Goal: Information Seeking & Learning: Learn about a topic

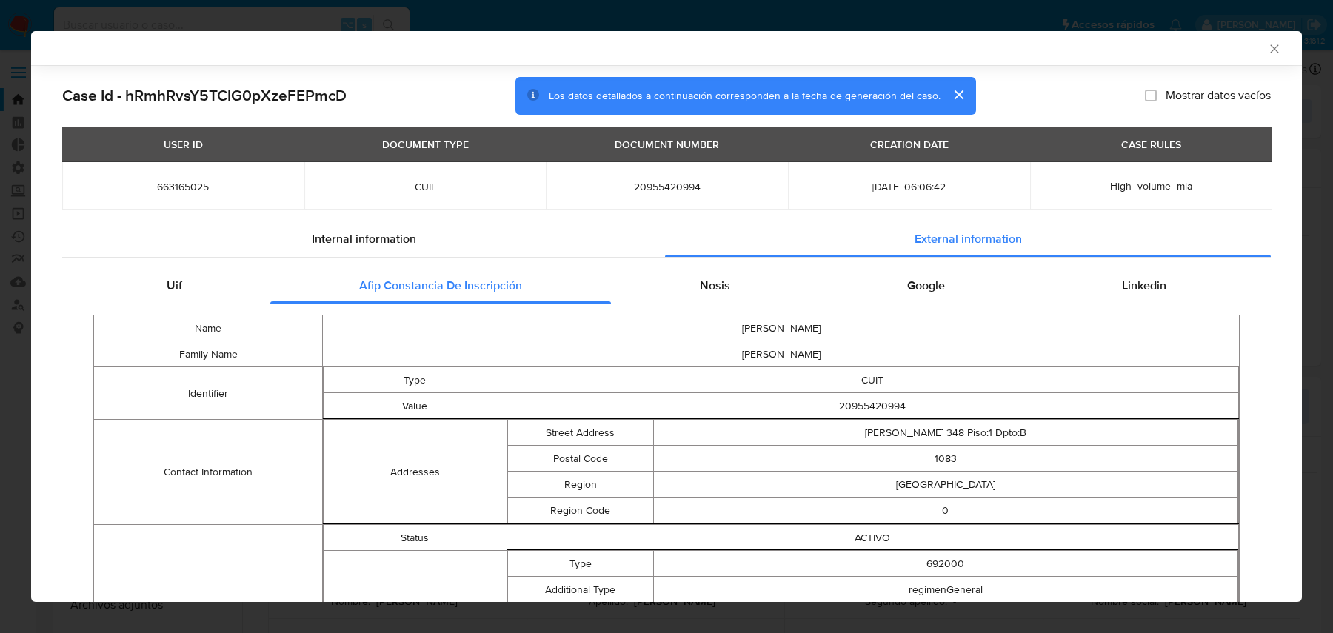
select select "10"
click at [151, 22] on input at bounding box center [231, 25] width 355 height 19
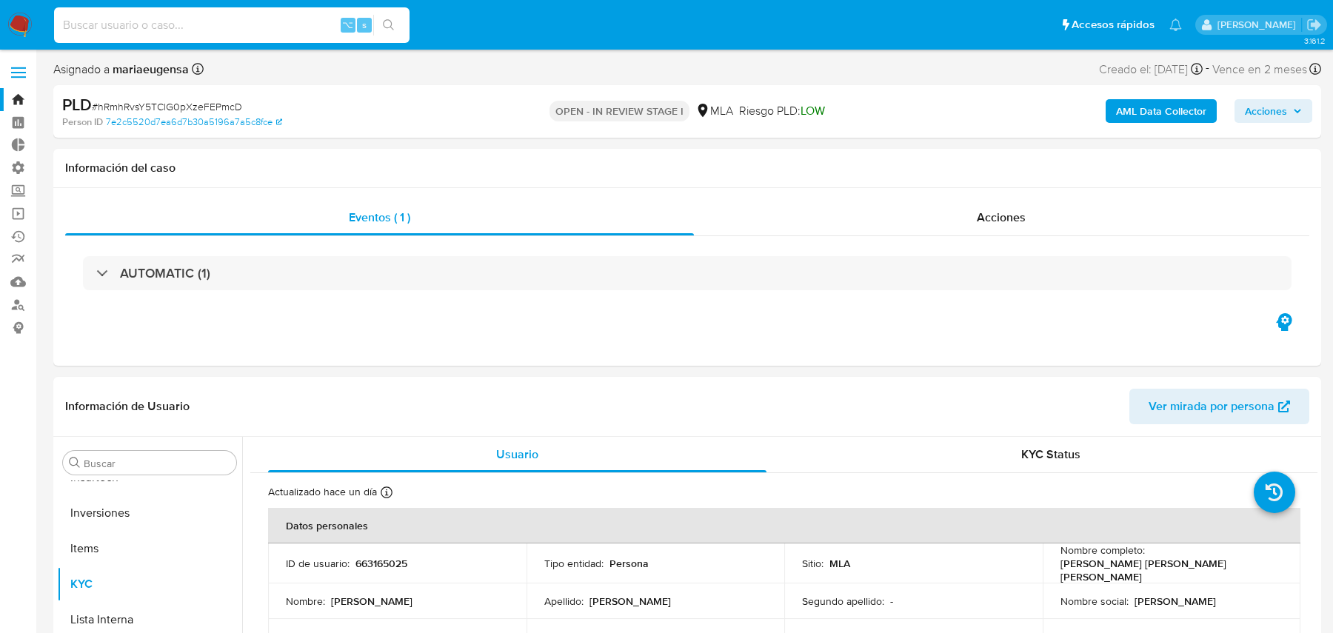
paste input "109MH6ykalsF0p0iWfd02rhE"
type input "109MH6ykalsF0p0iWfd02rhE"
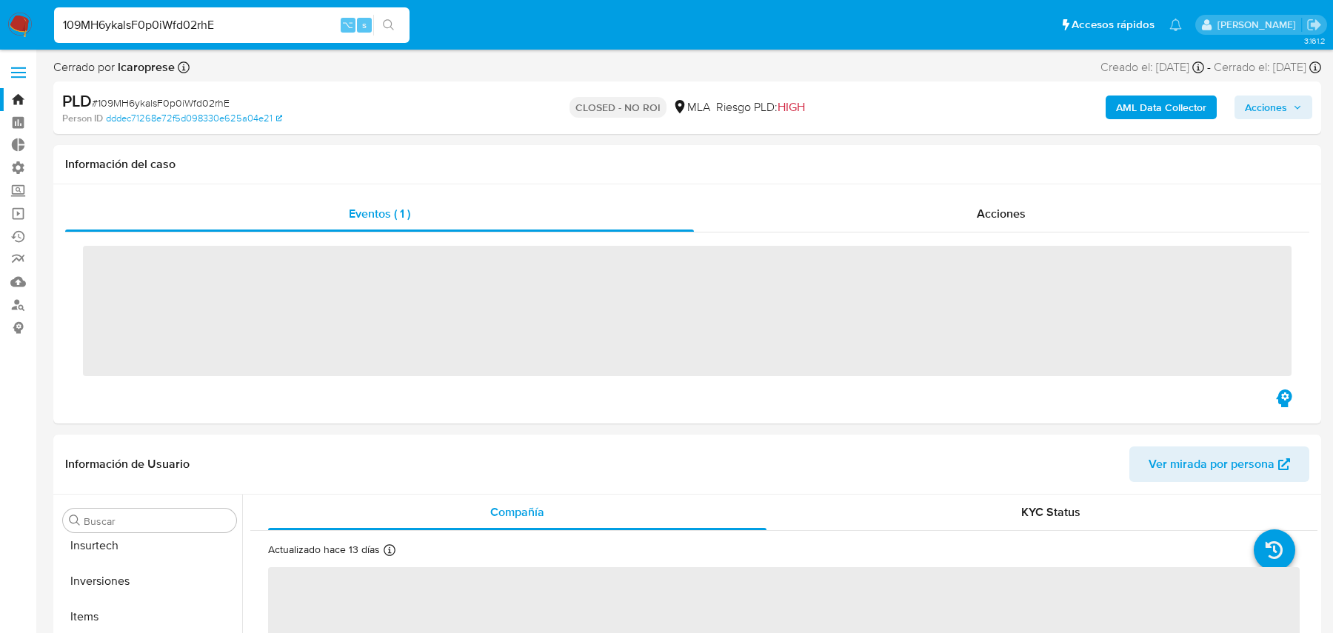
scroll to position [767, 0]
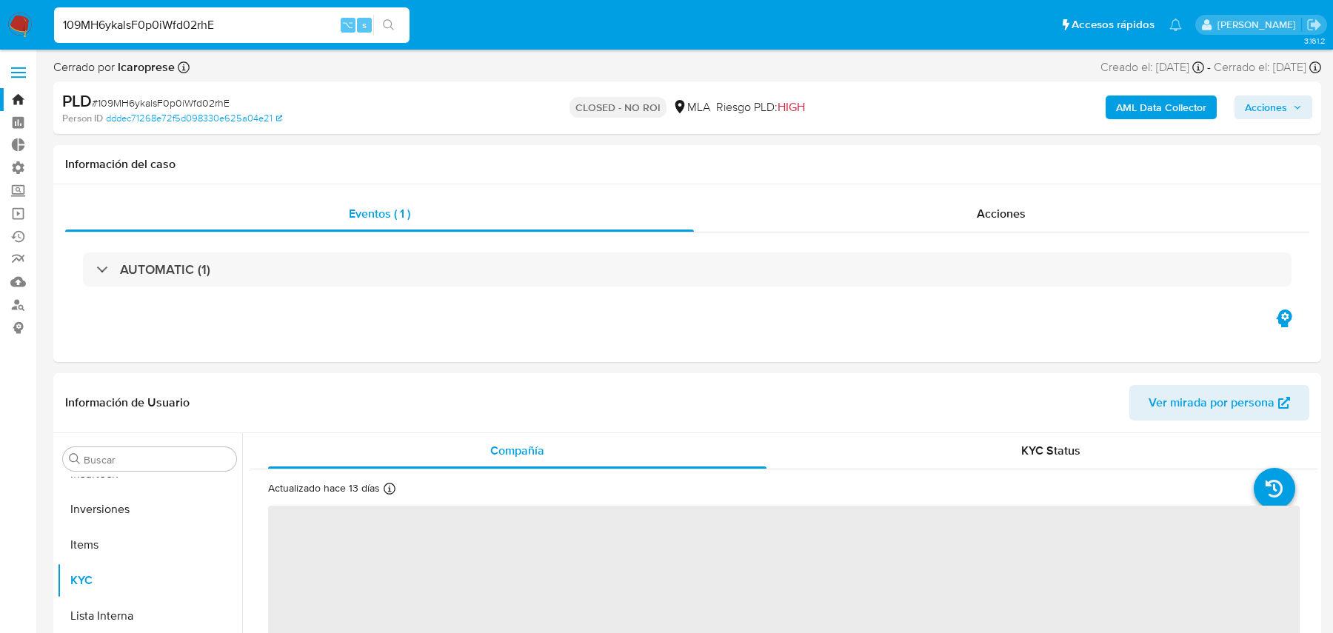
select select "10"
click at [1173, 114] on b "AML Data Collector" at bounding box center [1161, 108] width 90 height 24
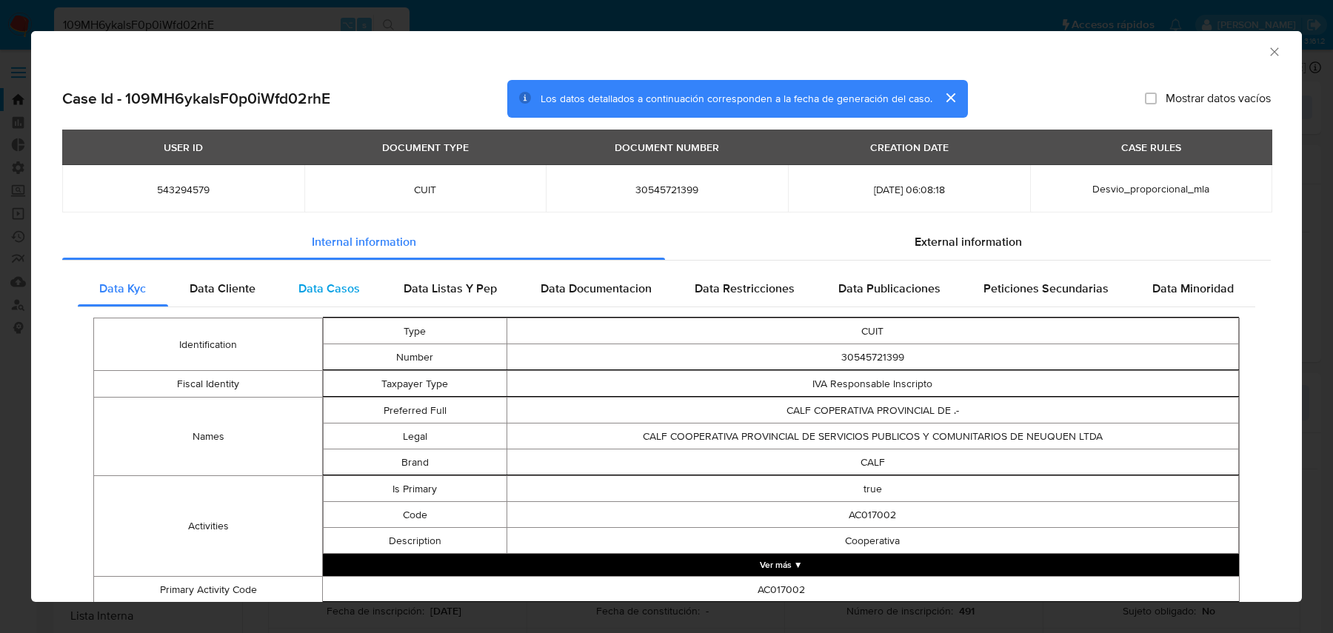
click at [329, 301] on div "Data Casos" at bounding box center [329, 289] width 105 height 36
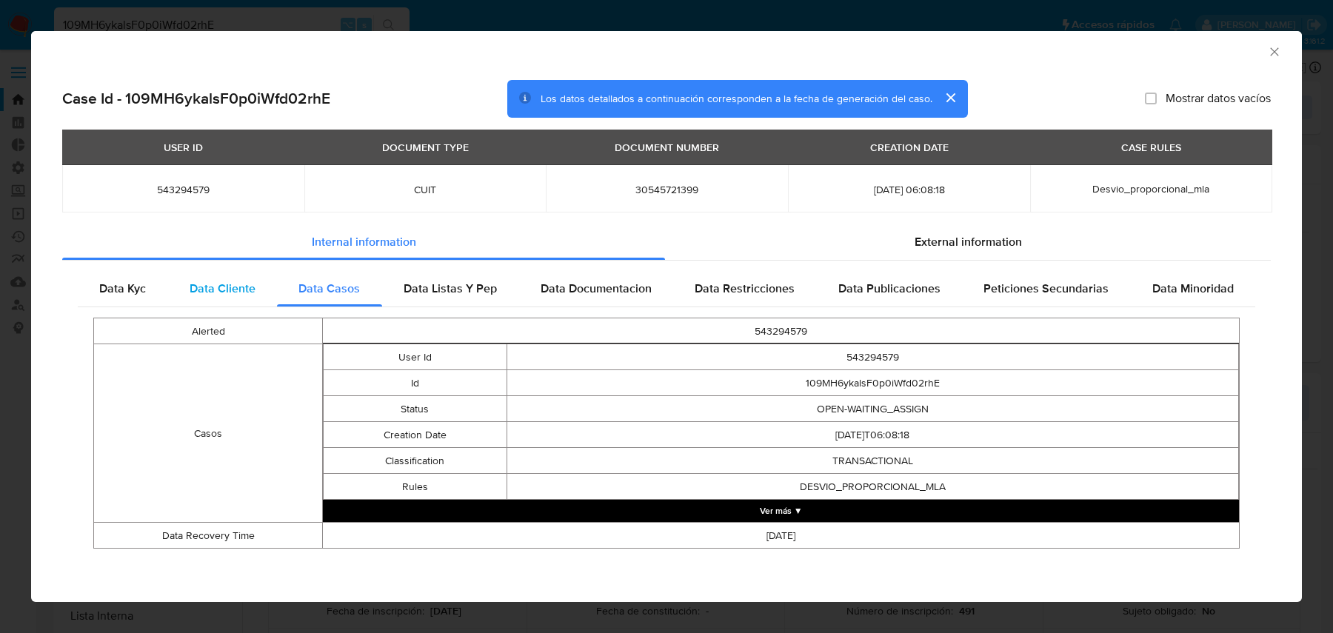
click at [241, 298] on div "Data Cliente" at bounding box center [223, 289] width 110 height 36
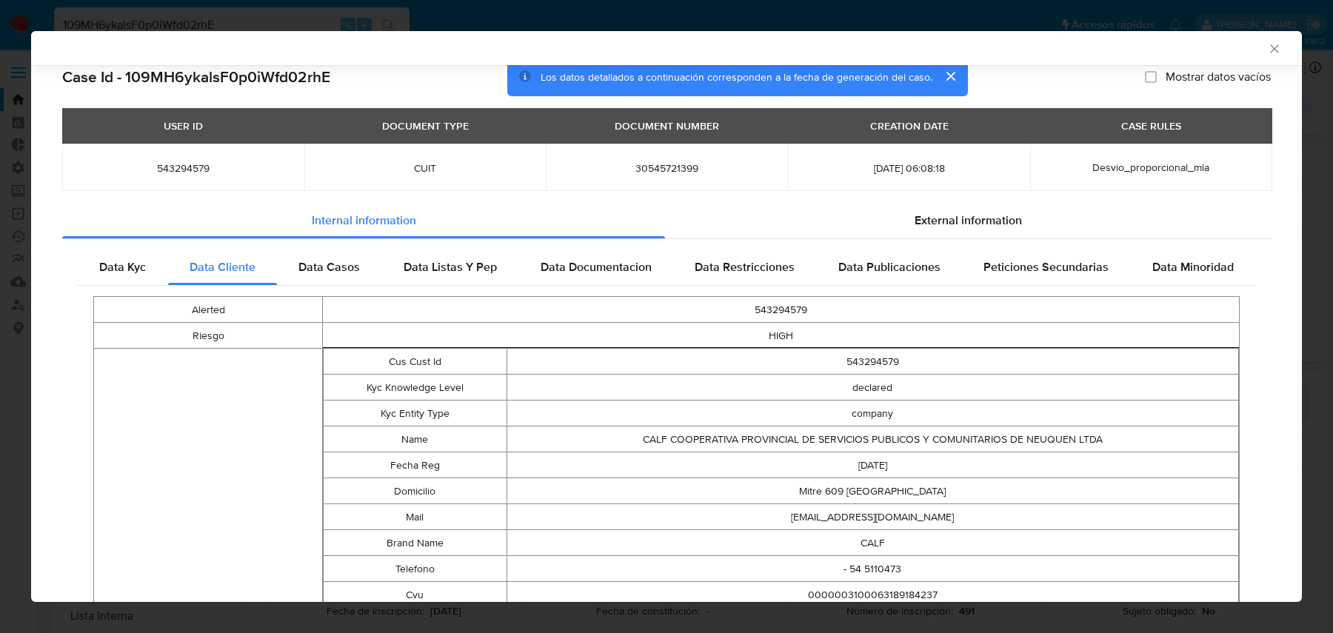
scroll to position [0, 0]
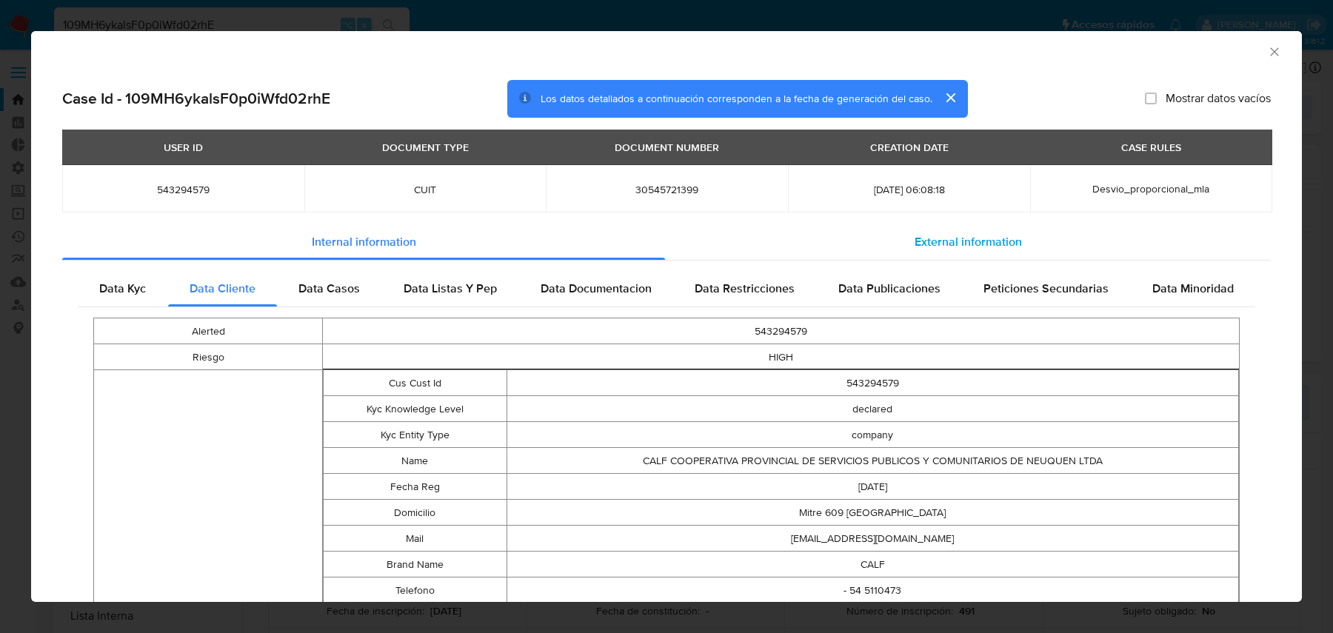
click at [960, 238] on span "External information" at bounding box center [967, 241] width 107 height 17
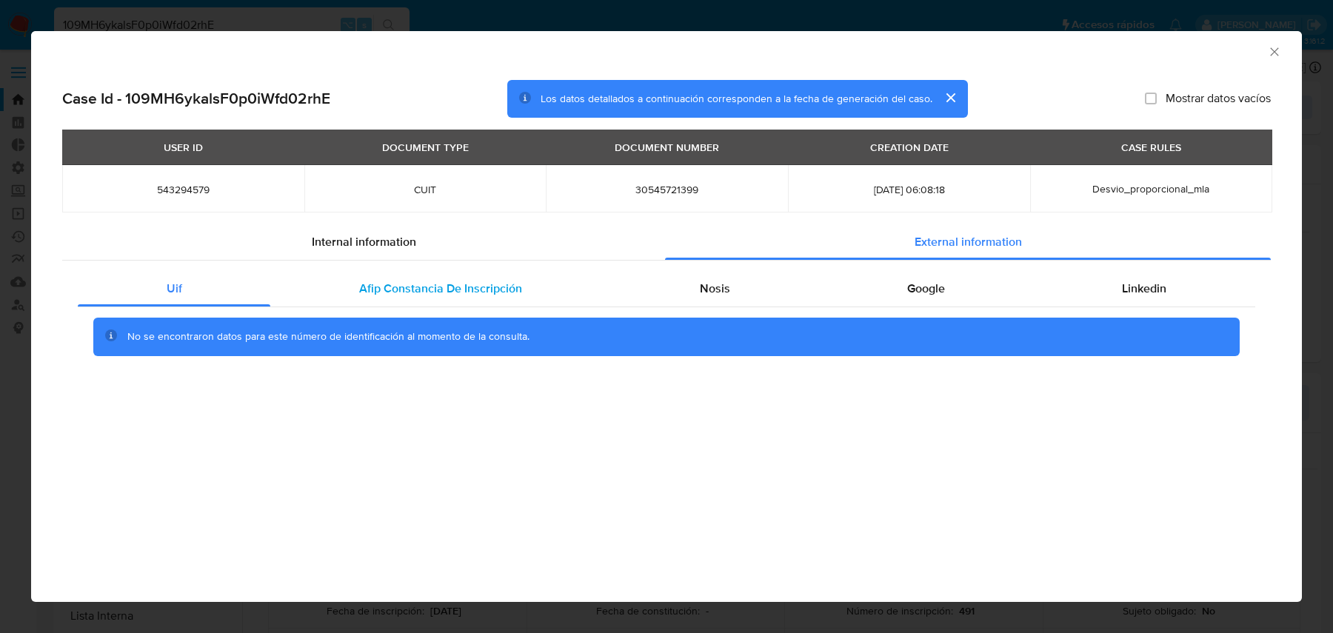
click at [349, 281] on div "Afip Constancia De Inscripción" at bounding box center [440, 289] width 340 height 36
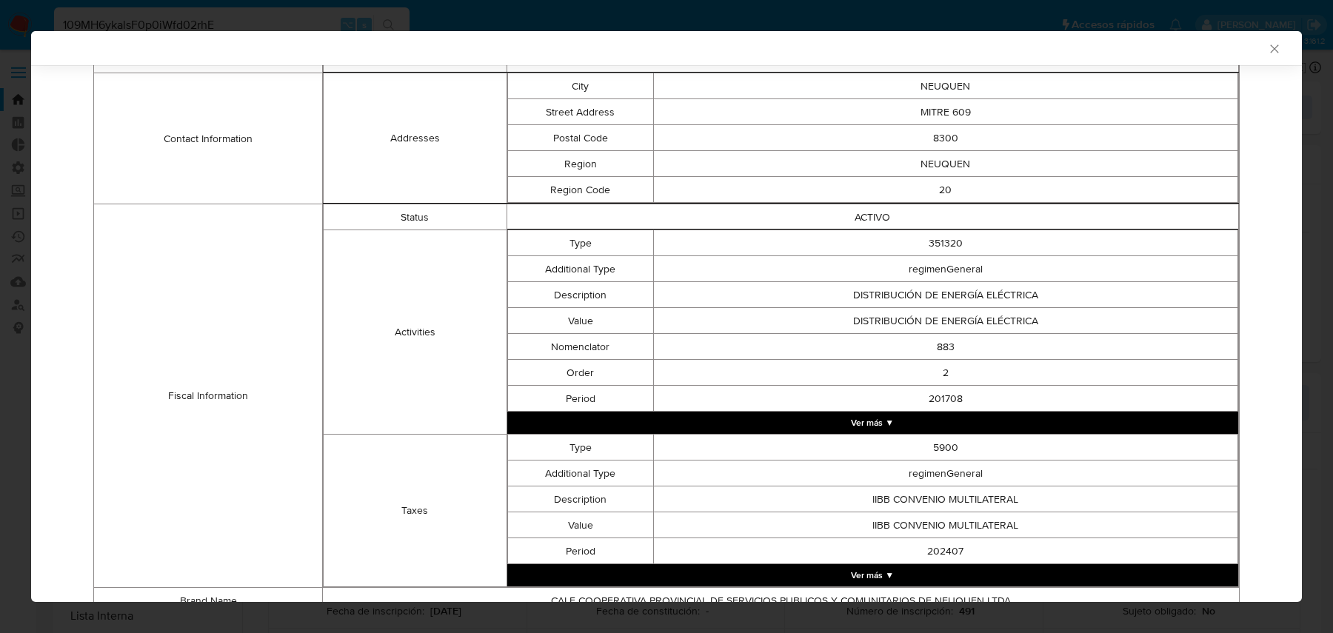
scroll to position [383, 0]
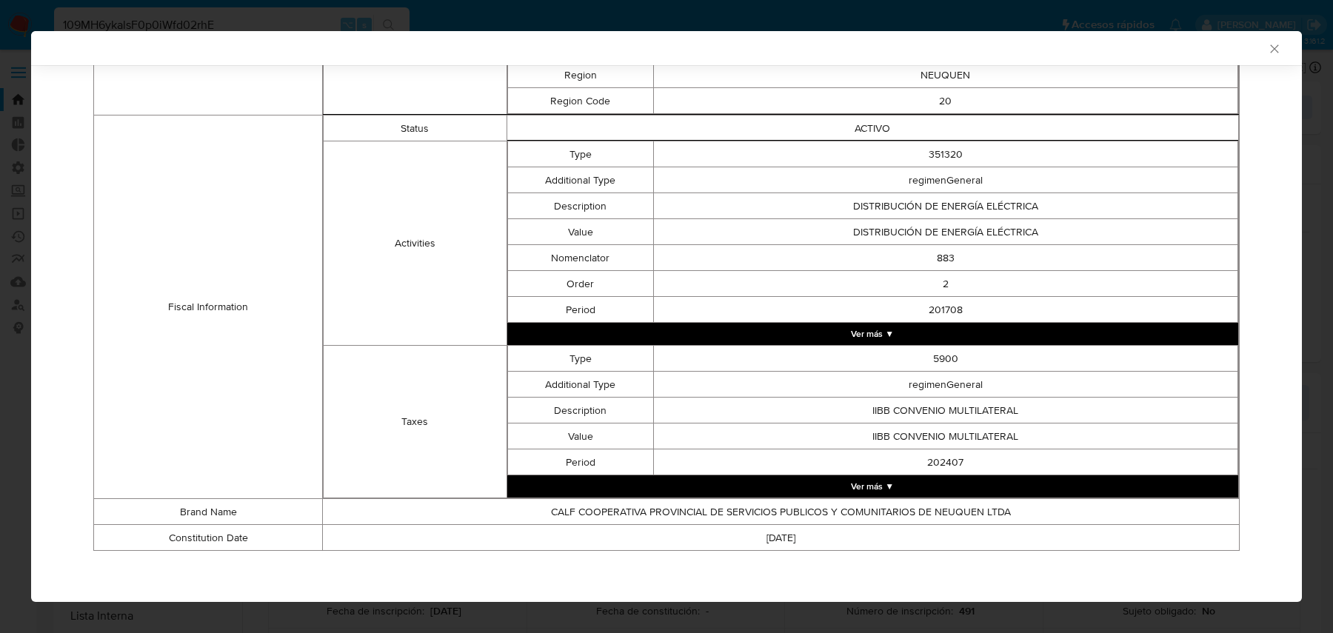
click at [637, 327] on button "Ver más ▼" at bounding box center [872, 334] width 731 height 22
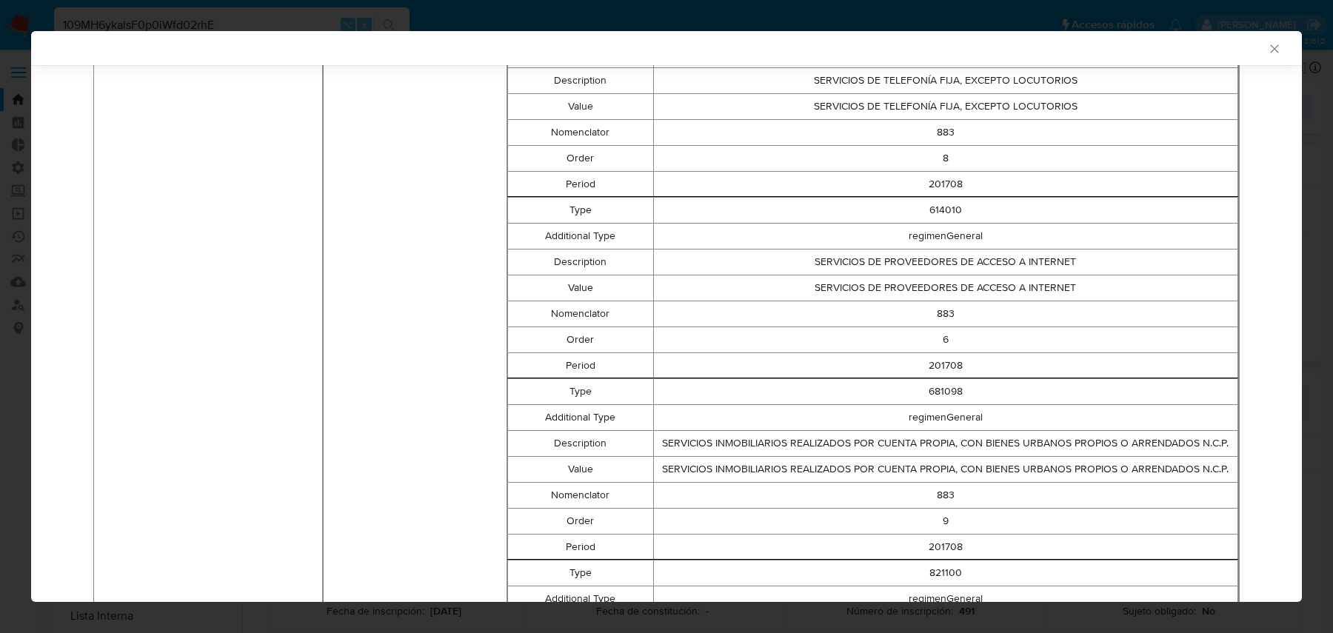
scroll to position [2039, 0]
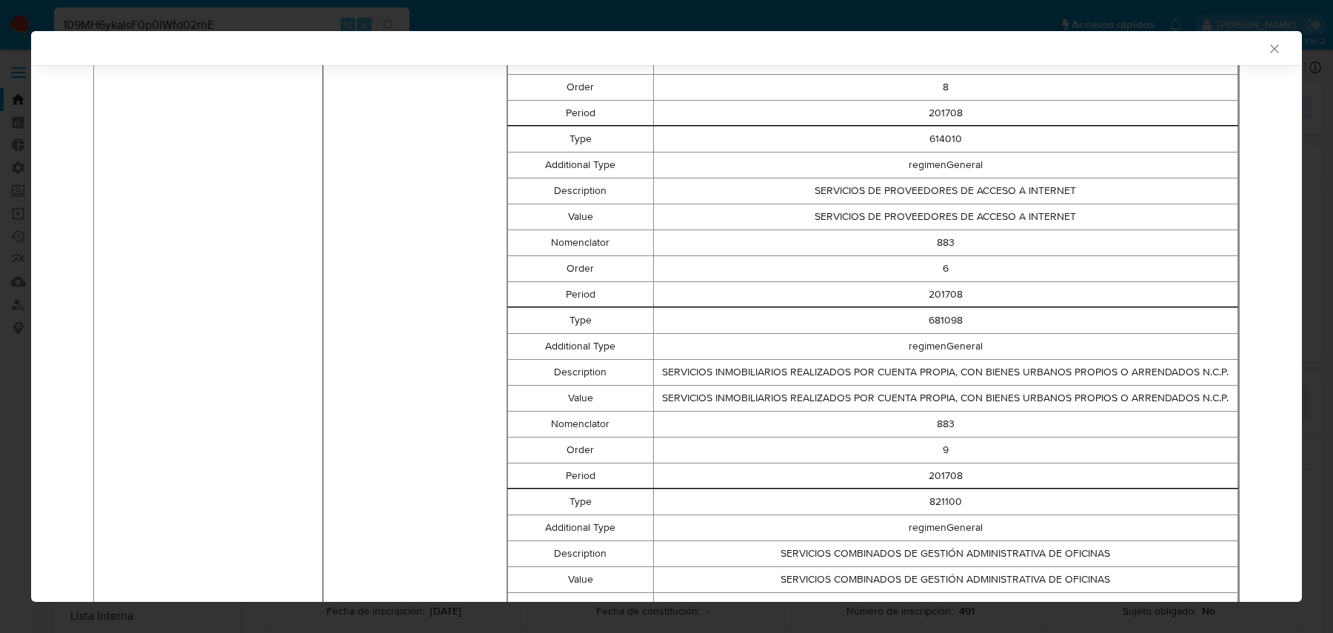
click at [923, 206] on td "SERVICIOS DE PROVEEDORES DE ACCESO A INTERNET" at bounding box center [945, 217] width 584 height 26
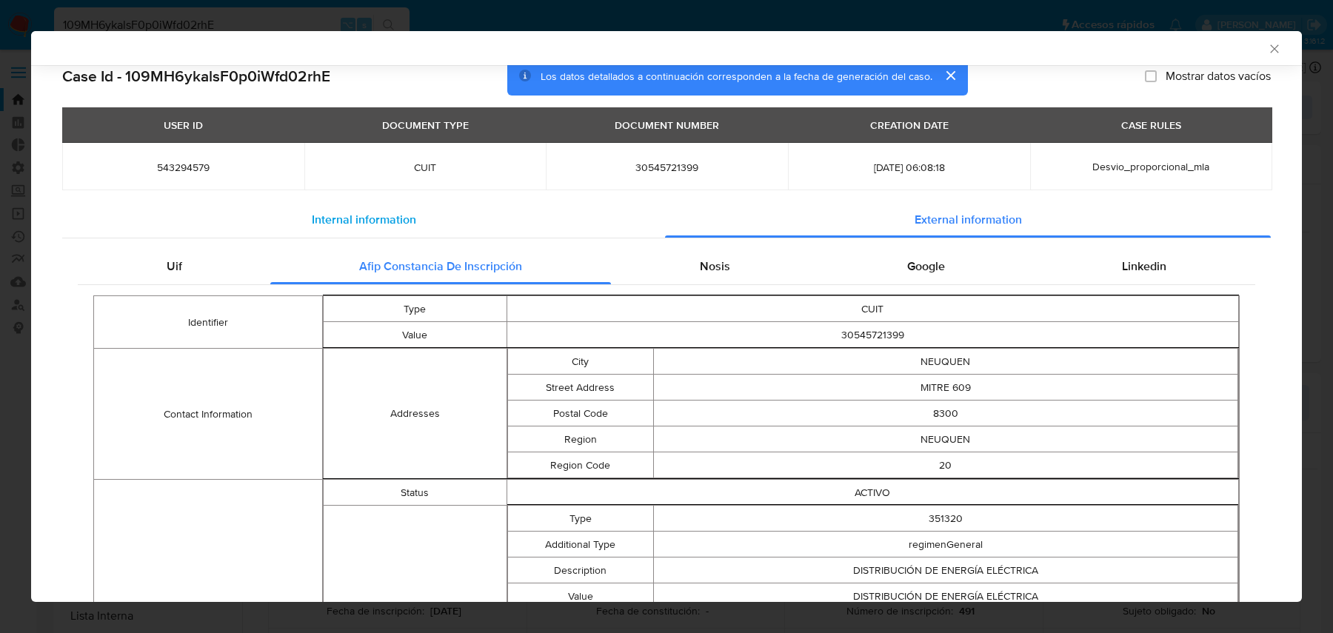
scroll to position [0, 0]
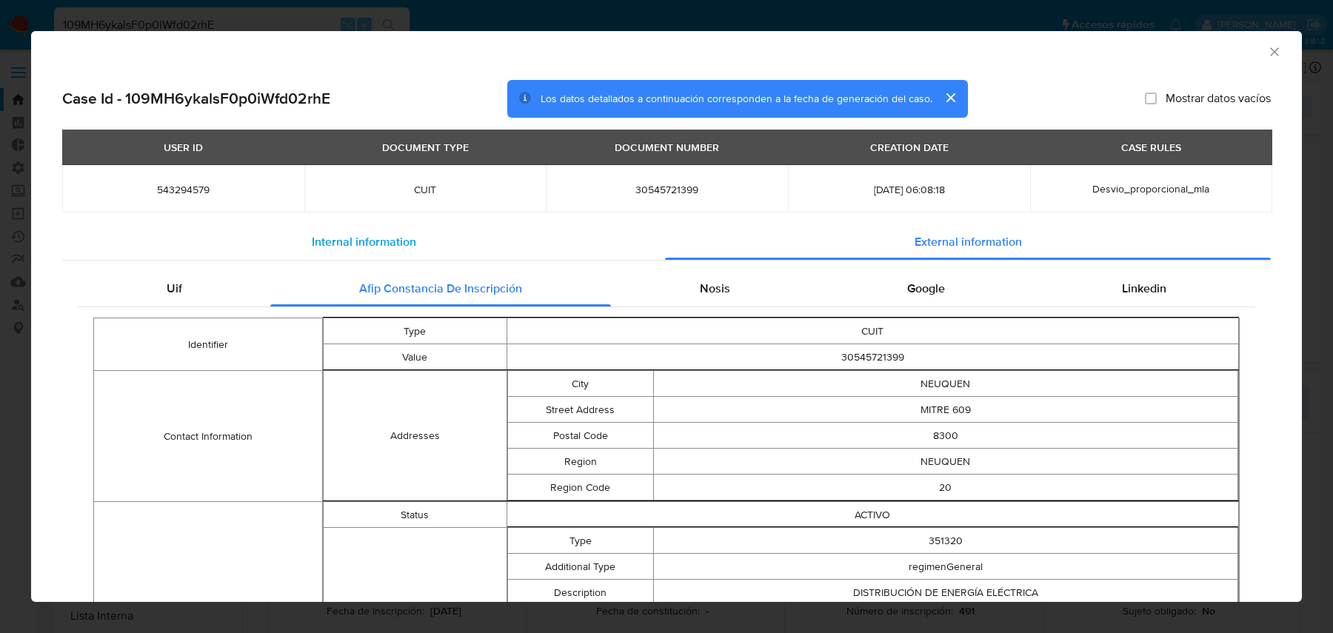
click at [296, 235] on div "Internal information" at bounding box center [363, 242] width 603 height 36
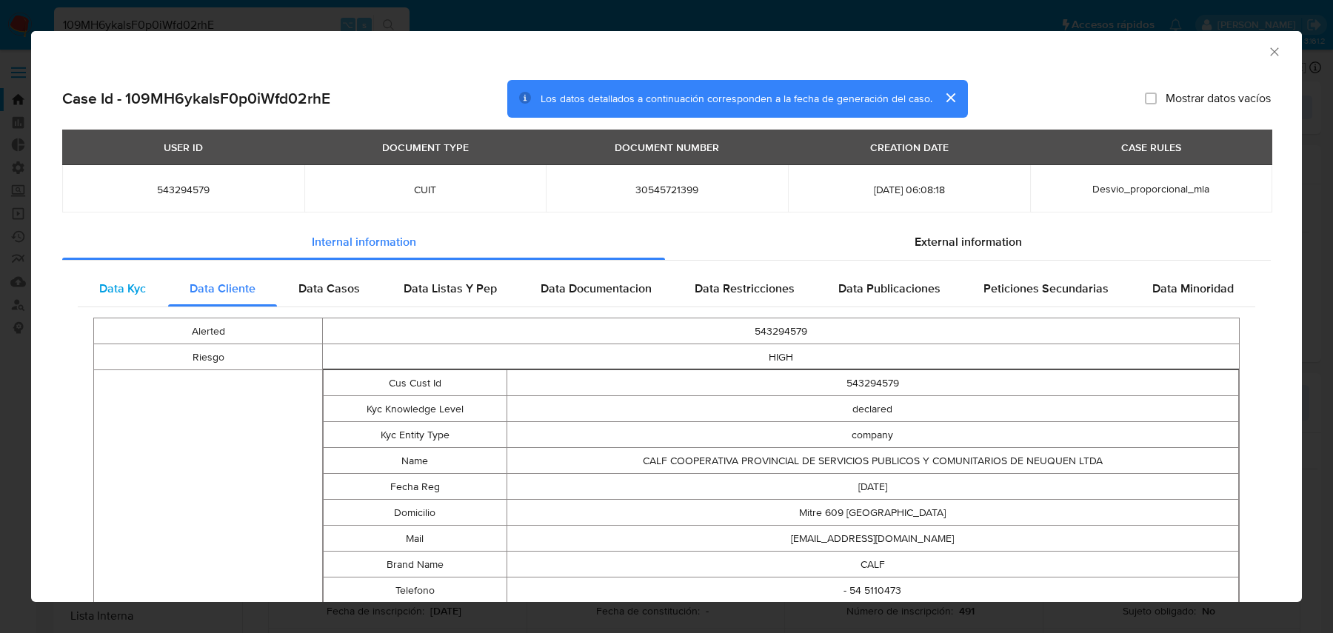
click at [113, 291] on span "Data Kyc" at bounding box center [122, 288] width 47 height 17
